Goal: Task Accomplishment & Management: Manage account settings

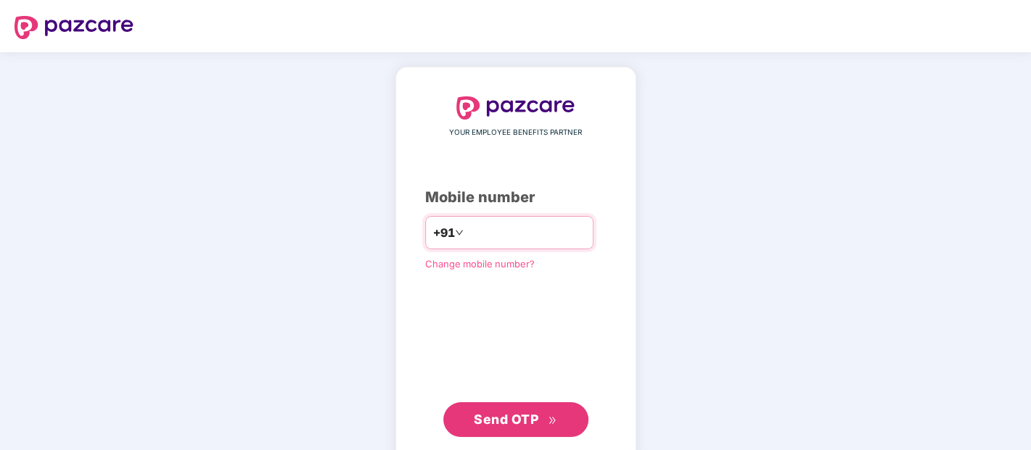
click at [509, 222] on input "number" at bounding box center [525, 232] width 119 height 23
type input "**********"
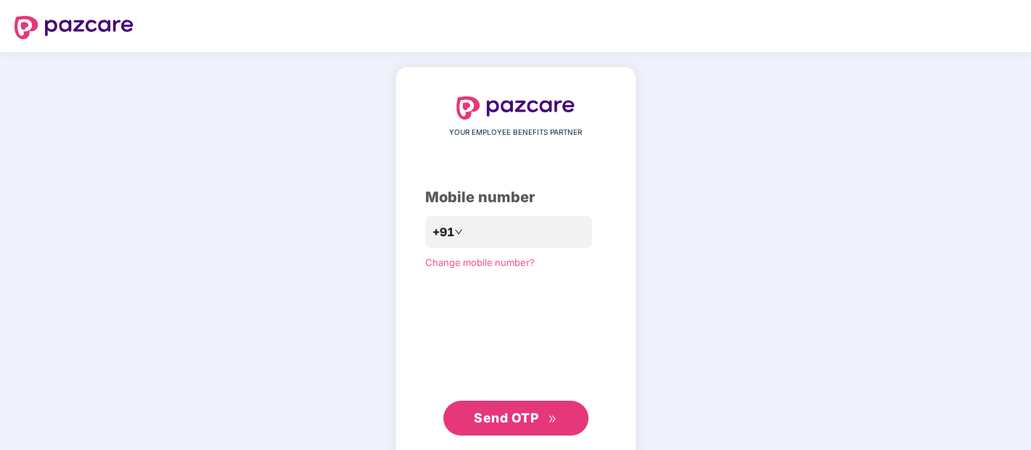
click at [516, 403] on button "Send OTP" at bounding box center [515, 418] width 145 height 35
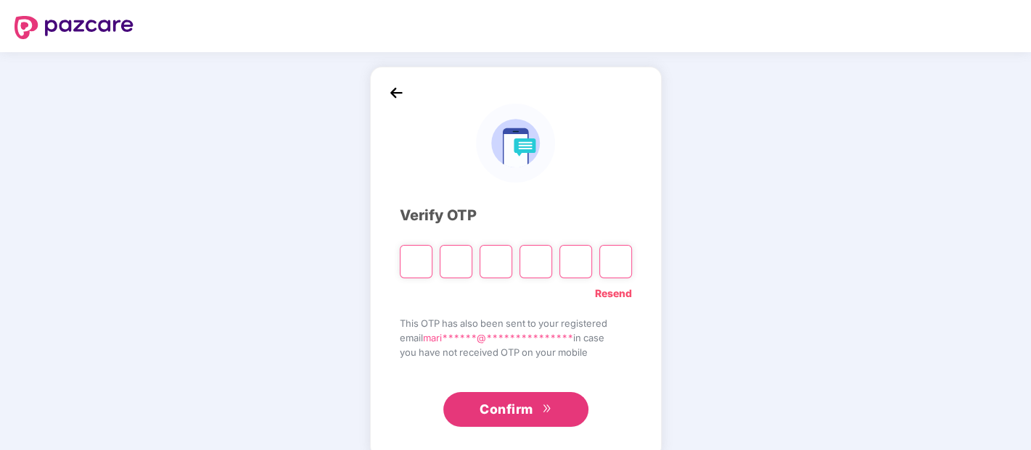
paste input "*"
type input "*"
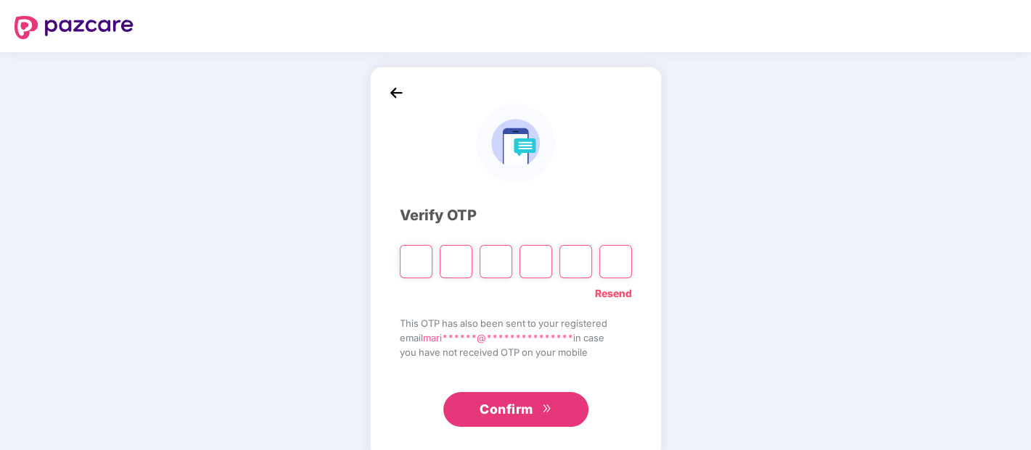
type input "*"
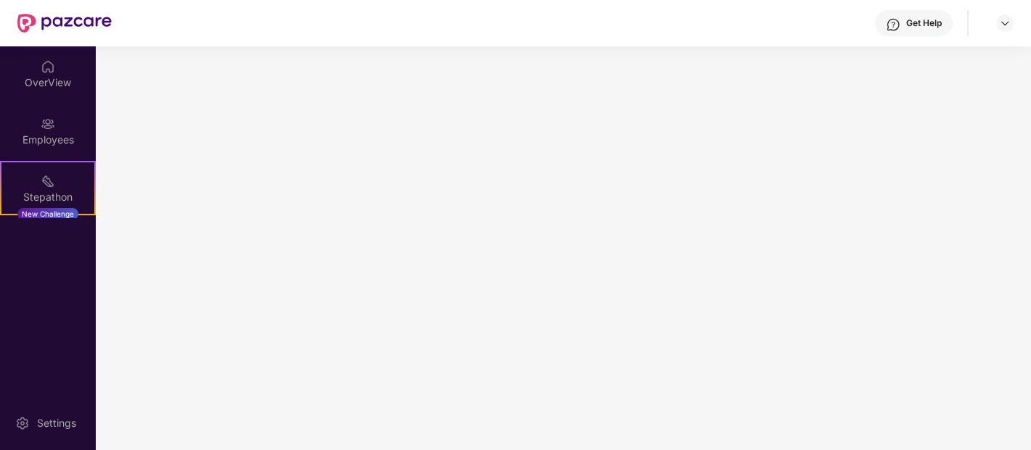
click at [495, 398] on main at bounding box center [563, 248] width 935 height 404
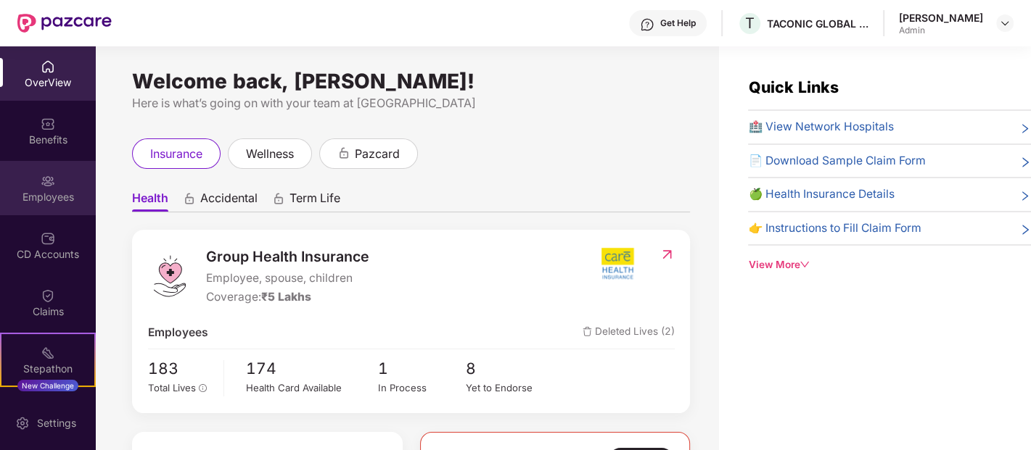
click at [41, 191] on div "Employees" at bounding box center [48, 197] width 96 height 15
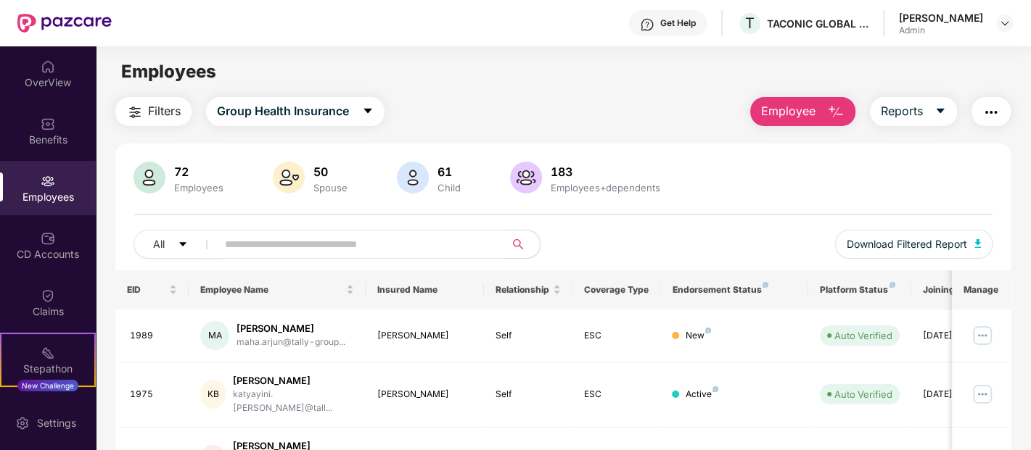
click at [265, 252] on input "text" at bounding box center [355, 245] width 260 height 22
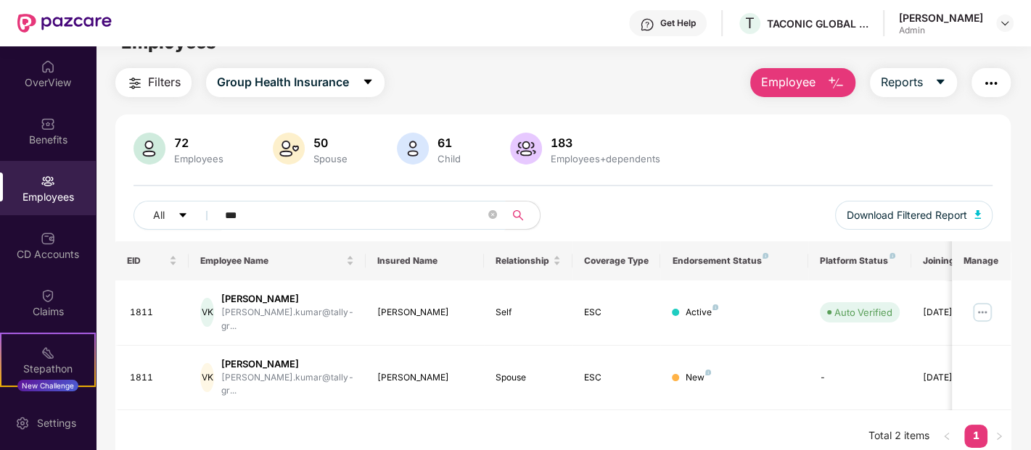
scroll to position [46, 0]
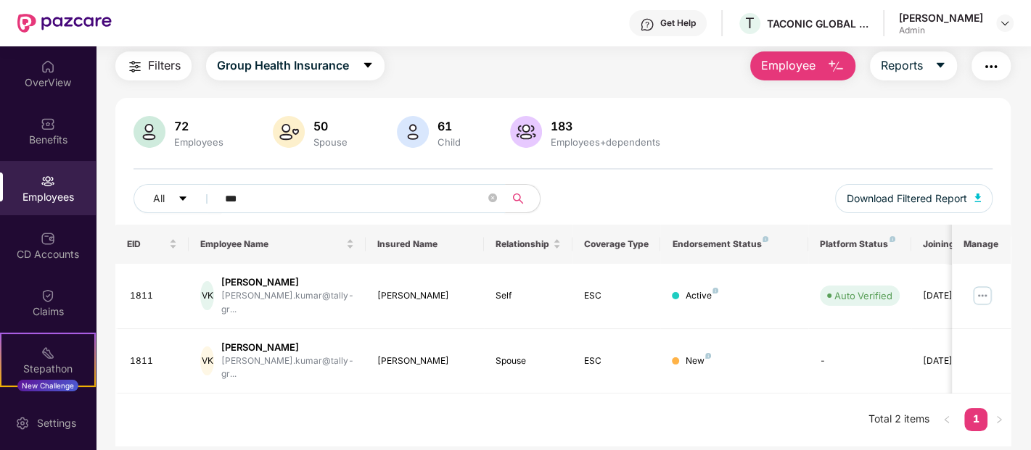
type input "***"
click at [256, 279] on div "[PERSON_NAME]" at bounding box center [287, 283] width 133 height 14
click at [988, 290] on img at bounding box center [982, 295] width 23 height 23
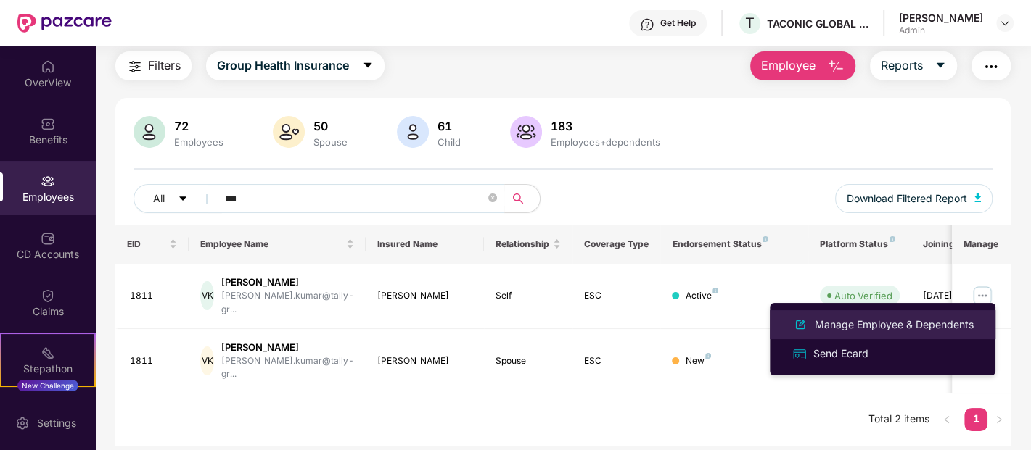
click at [862, 323] on div "Manage Employee & Dependents" at bounding box center [894, 325] width 165 height 16
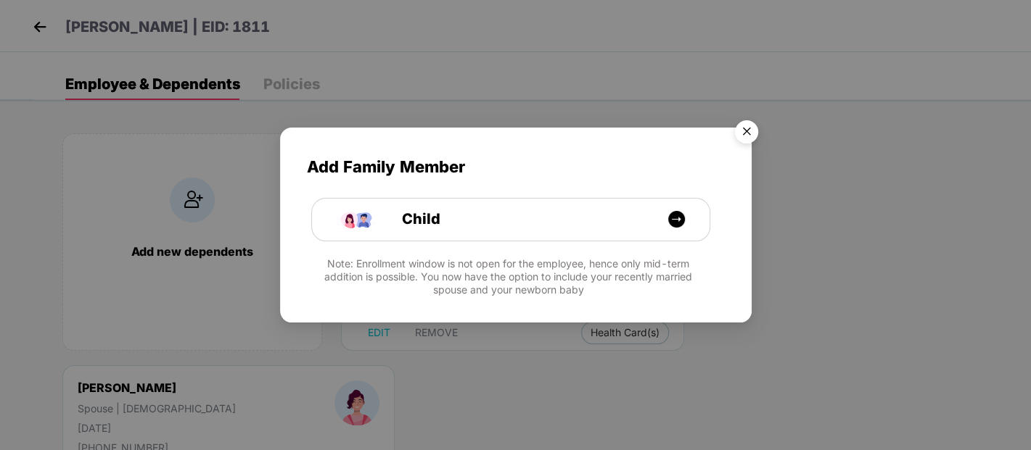
click at [748, 130] on img "Close" at bounding box center [746, 134] width 41 height 41
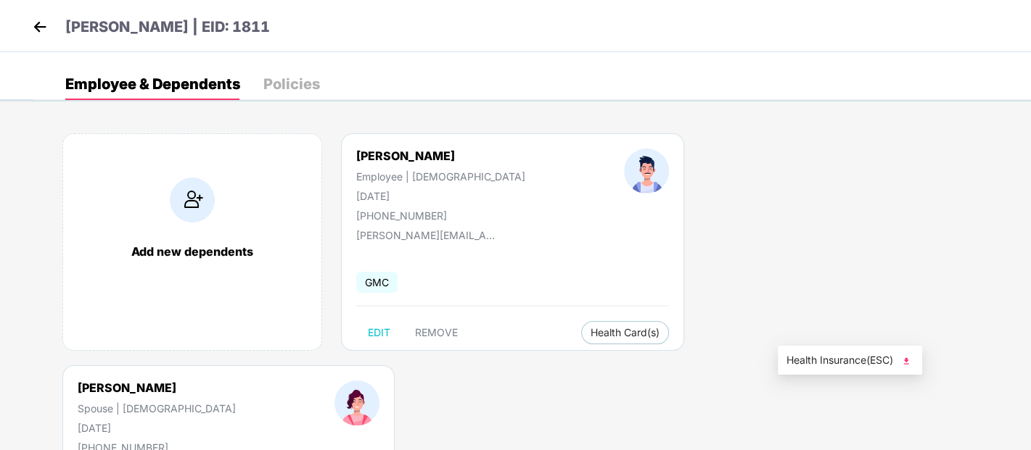
click at [839, 358] on span "Health Insurance(ESC)" at bounding box center [849, 361] width 127 height 16
click at [37, 27] on img at bounding box center [40, 27] width 22 height 22
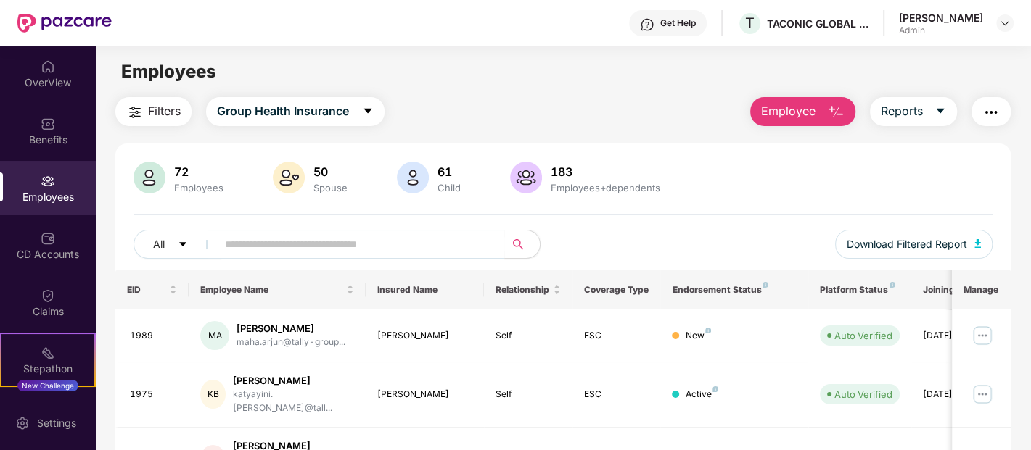
click at [337, 228] on div "72 Employees 50 Spouse 61 Child 183 Employees+dependents All Download Filtered …" at bounding box center [562, 216] width 895 height 109
click at [334, 247] on input "text" at bounding box center [355, 245] width 260 height 22
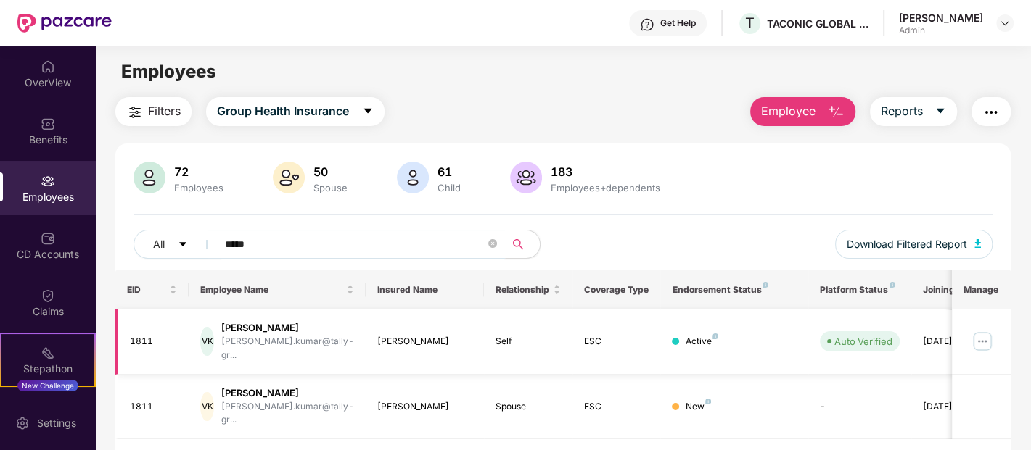
type input "*****"
click at [986, 333] on img at bounding box center [982, 341] width 23 height 23
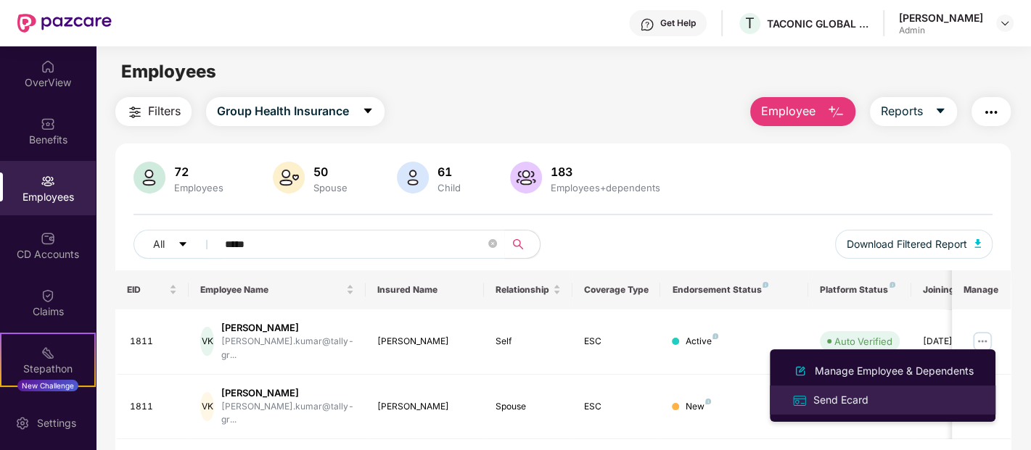
click at [864, 400] on div "Send Ecard" at bounding box center [840, 400] width 61 height 16
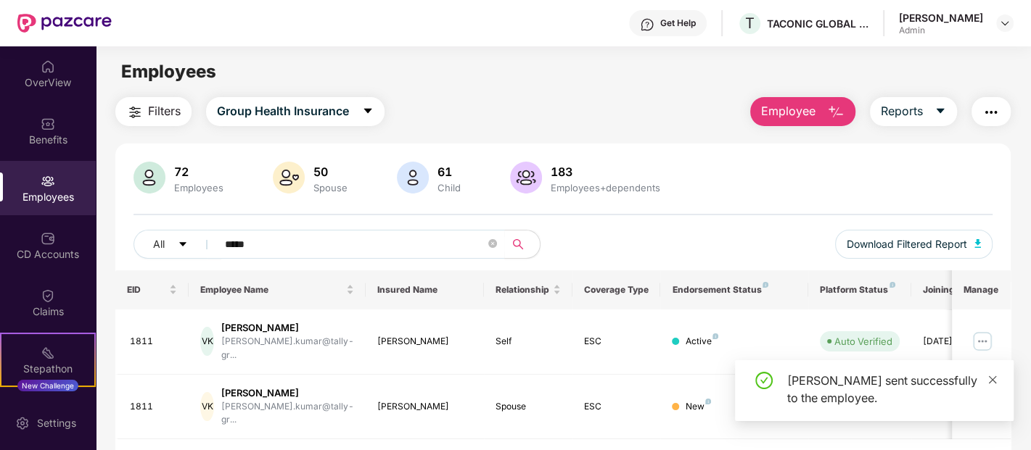
click at [994, 380] on icon "close" at bounding box center [992, 380] width 10 height 10
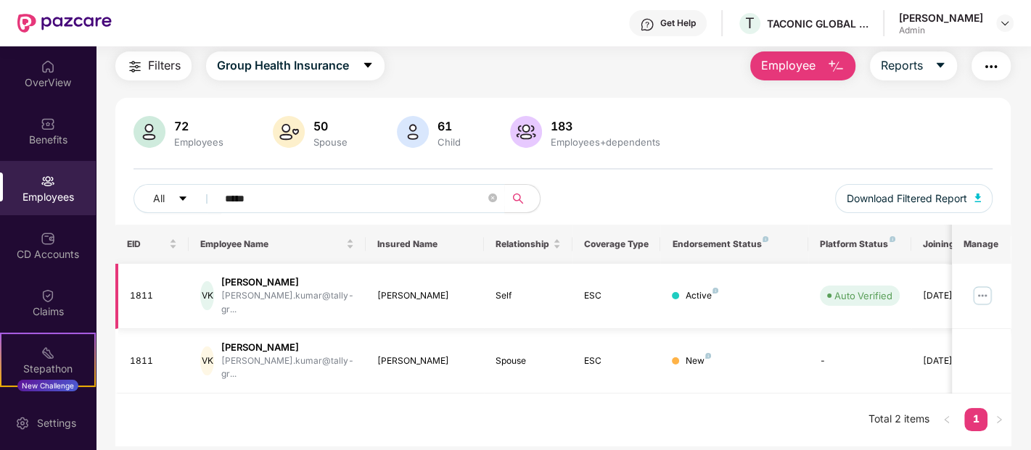
click at [281, 284] on div "[PERSON_NAME]" at bounding box center [287, 283] width 133 height 14
click at [985, 288] on img at bounding box center [982, 295] width 23 height 23
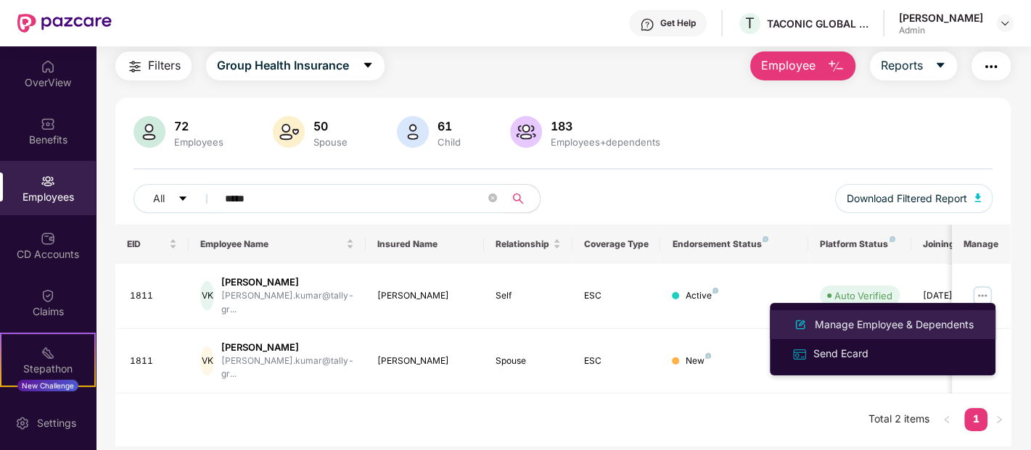
click at [864, 321] on div "Manage Employee & Dependents" at bounding box center [894, 325] width 165 height 16
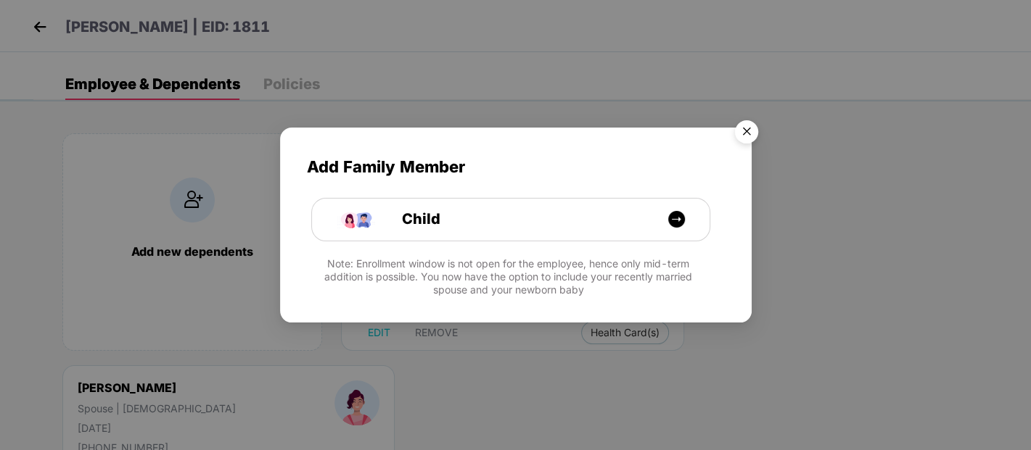
click at [743, 133] on img "Close" at bounding box center [746, 134] width 41 height 41
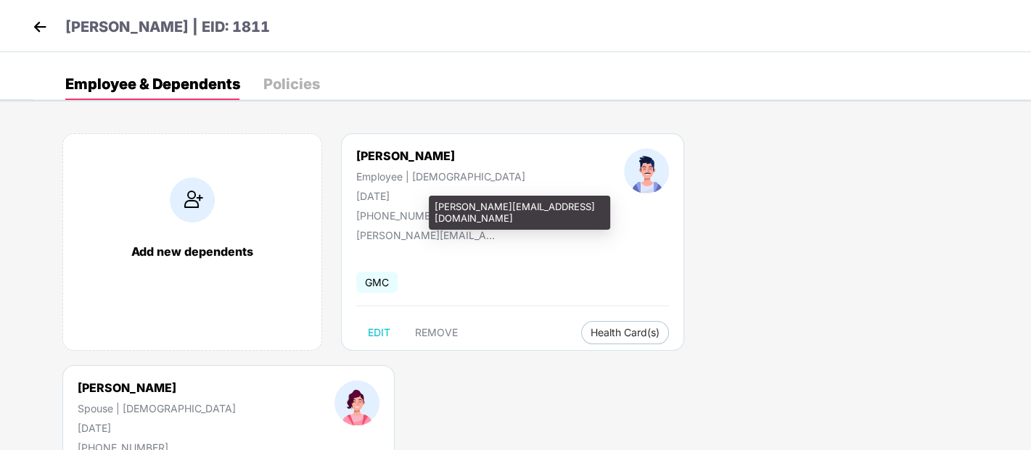
click at [393, 232] on div "[PERSON_NAME][EMAIL_ADDRESS][DOMAIN_NAME]" at bounding box center [428, 235] width 145 height 12
